Goal: Navigation & Orientation: Find specific page/section

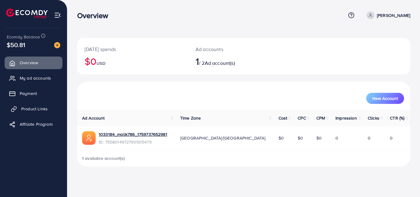
click at [30, 107] on span "Product Links" at bounding box center [34, 109] width 26 height 6
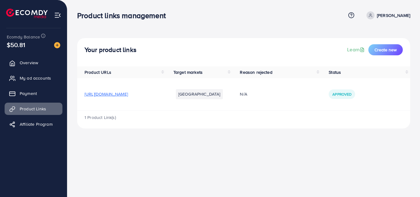
click at [112, 94] on span "[URL][DOMAIN_NAME]" at bounding box center [106, 94] width 43 height 6
